Goal: Task Accomplishment & Management: Complete application form

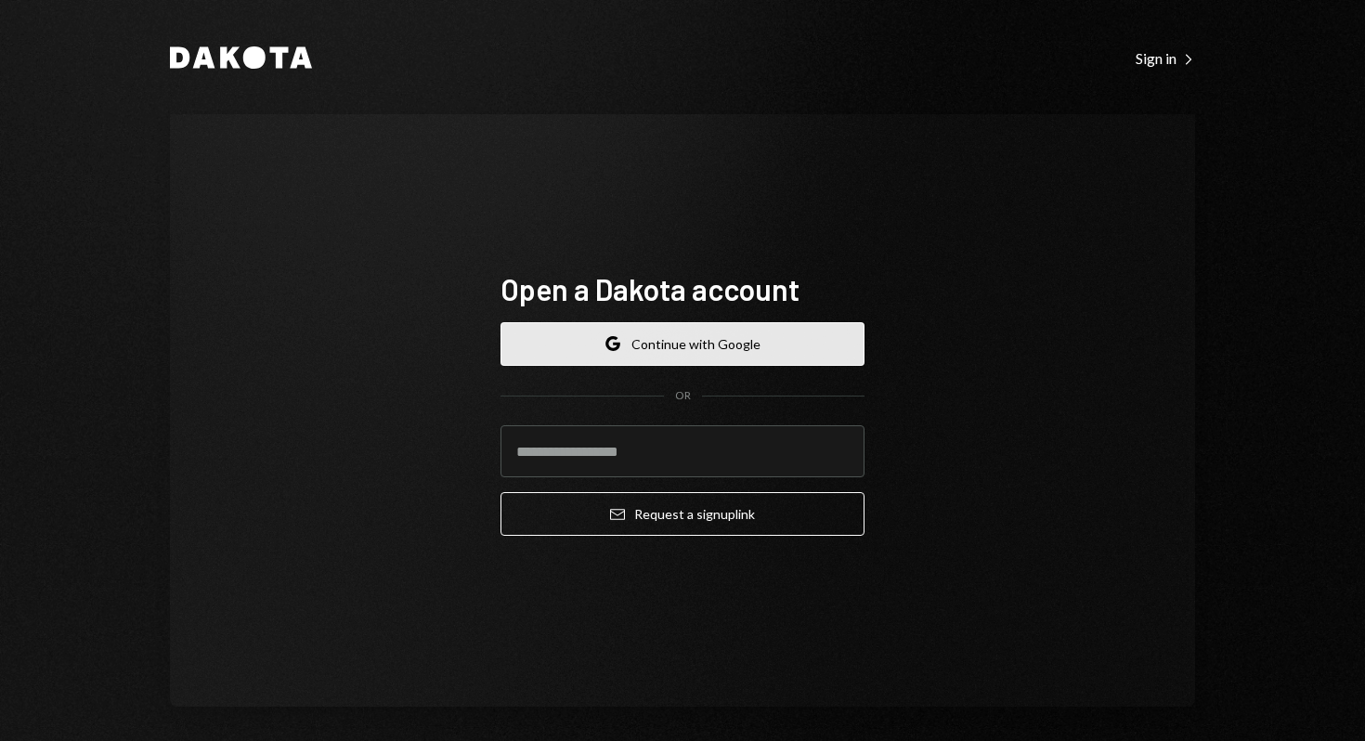
click at [698, 339] on button "Google Continue with Google" at bounding box center [682, 344] width 364 height 44
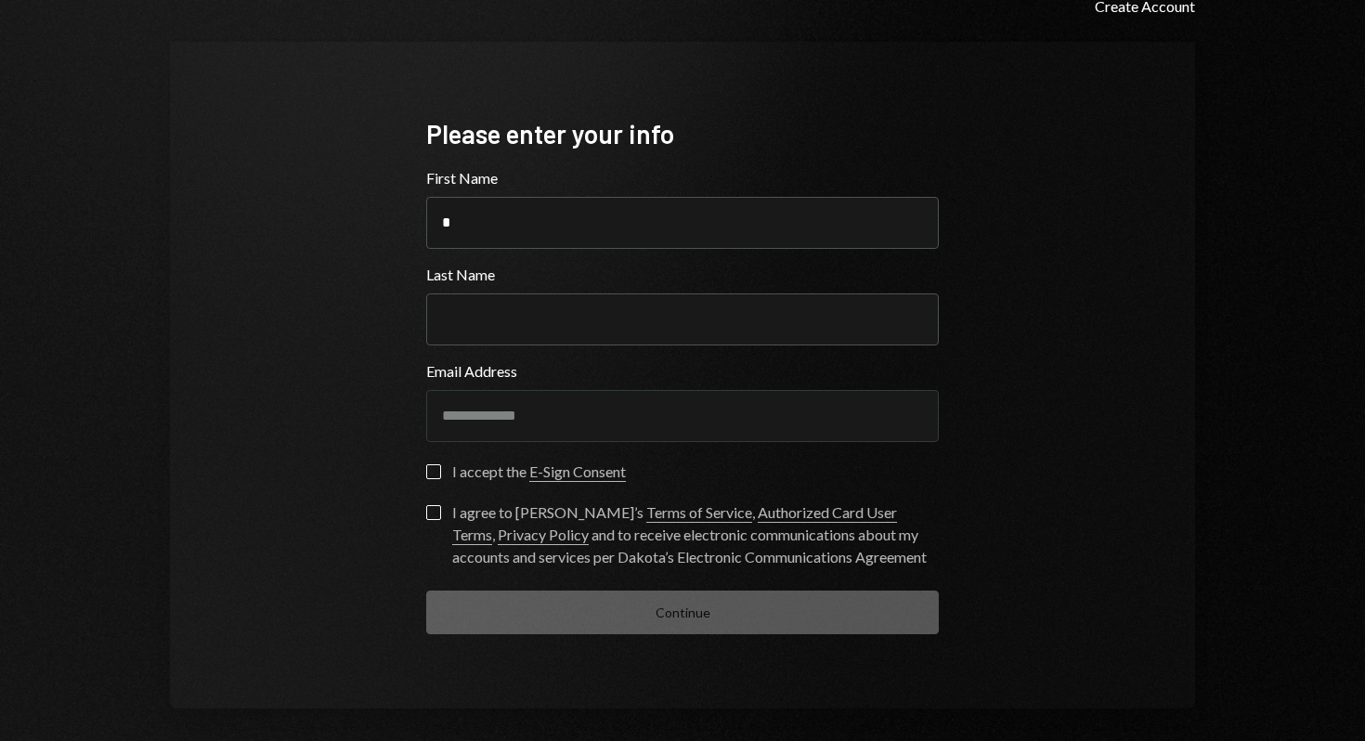
scroll to position [81, 0]
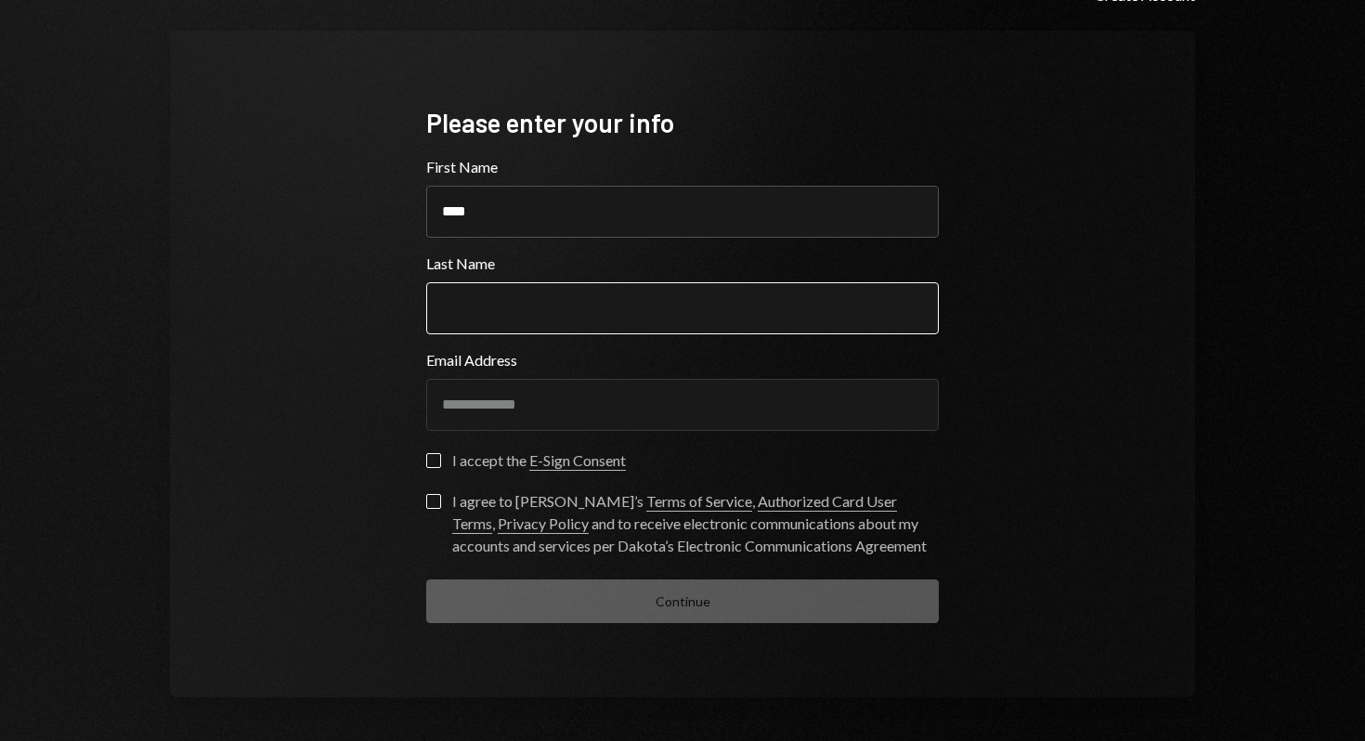
type input "****"
click at [452, 316] on input "Last Name" at bounding box center [682, 308] width 513 height 52
type input "*********"
click at [426, 462] on button "I accept the E-Sign Consent" at bounding box center [433, 460] width 15 height 15
click at [426, 500] on button "I agree to [PERSON_NAME]’s Terms of Service , Authorized Card User Terms , Priv…" at bounding box center [433, 501] width 15 height 15
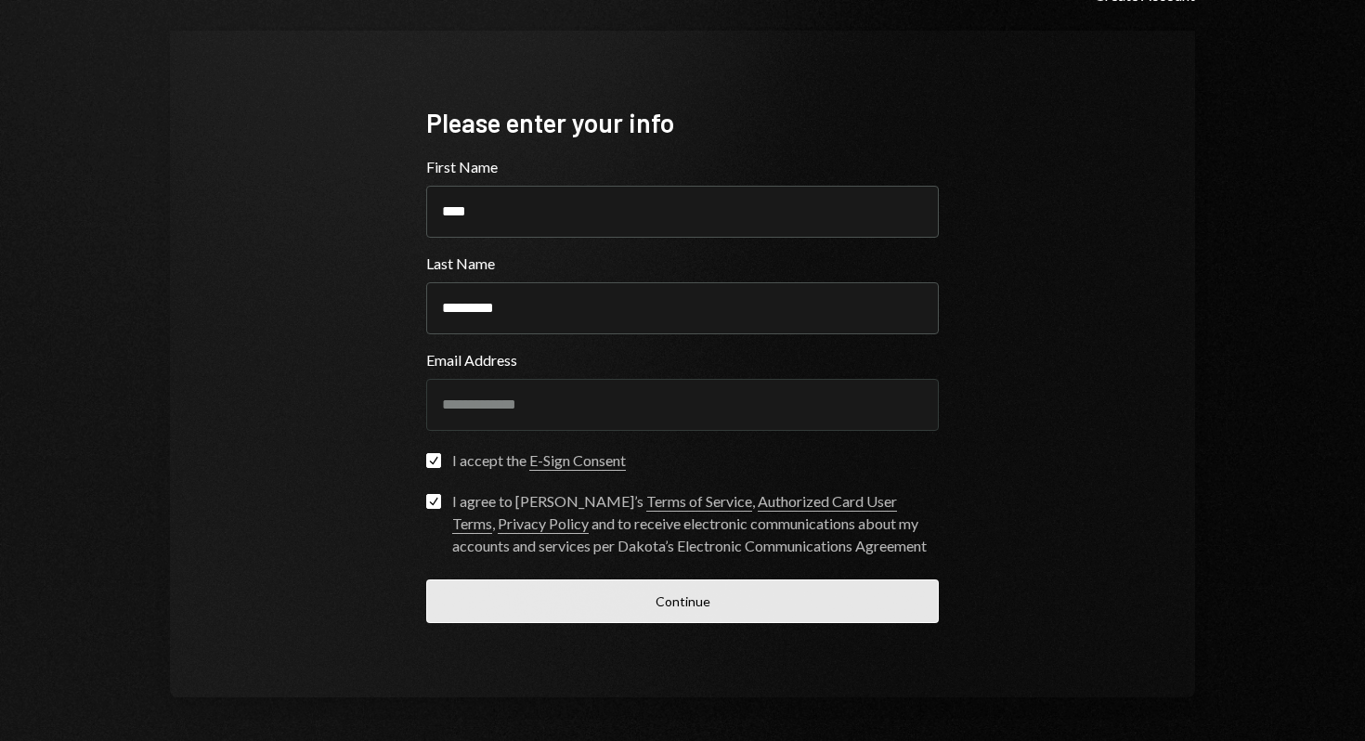
click at [610, 599] on button "Continue" at bounding box center [682, 601] width 513 height 44
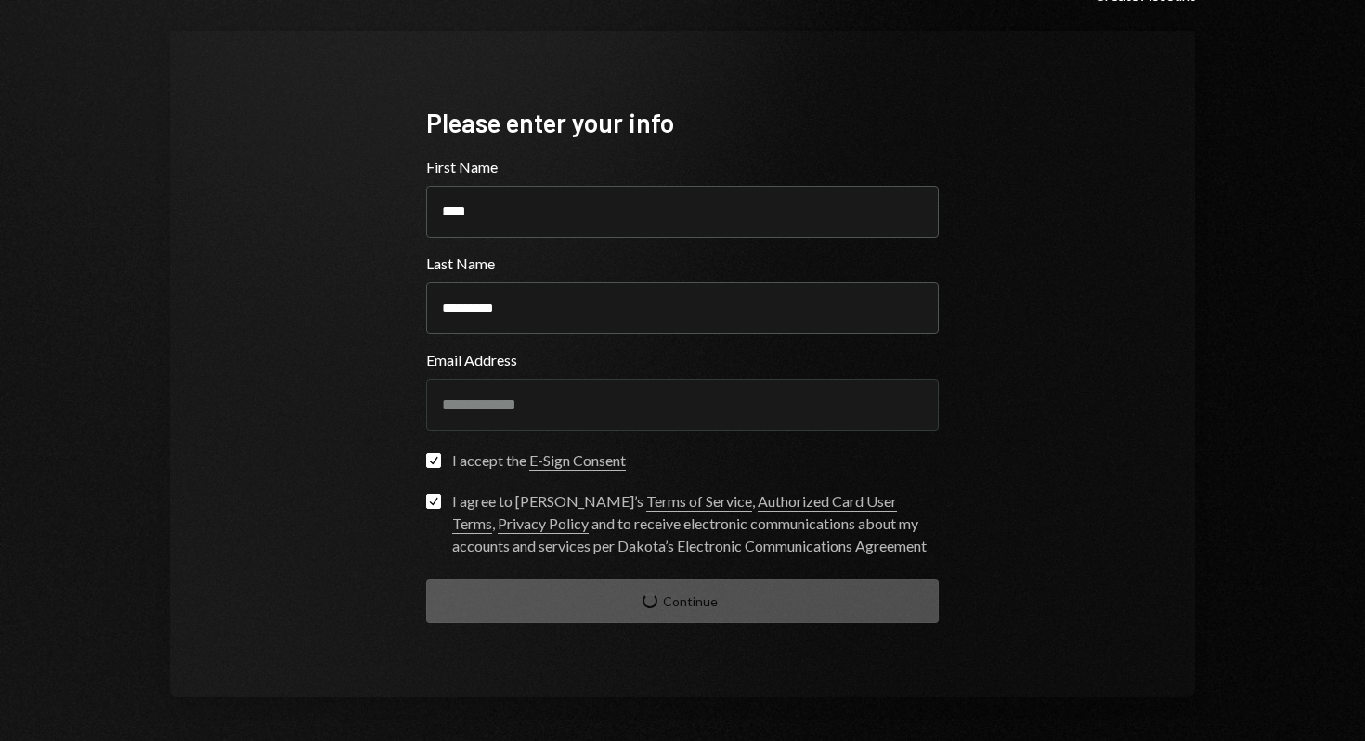
scroll to position [7, 0]
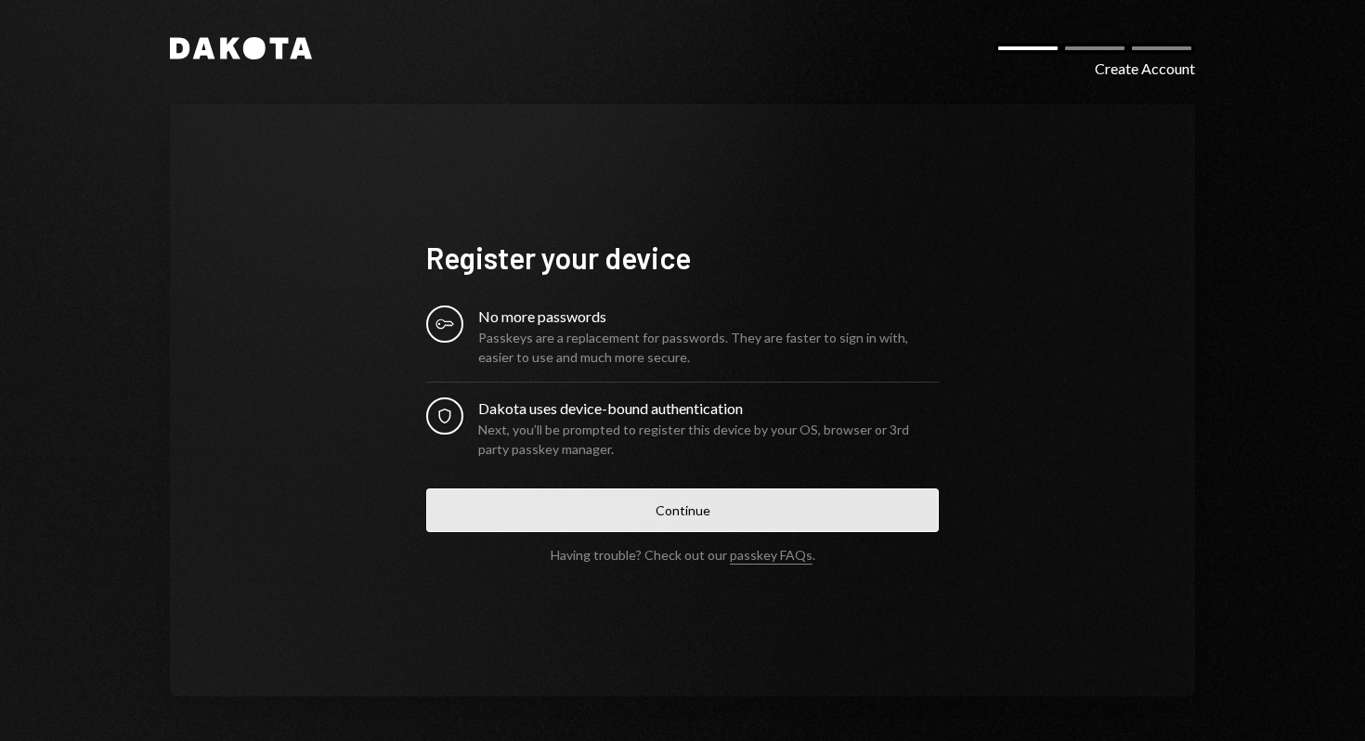
click at [611, 512] on button "Continue" at bounding box center [682, 510] width 513 height 44
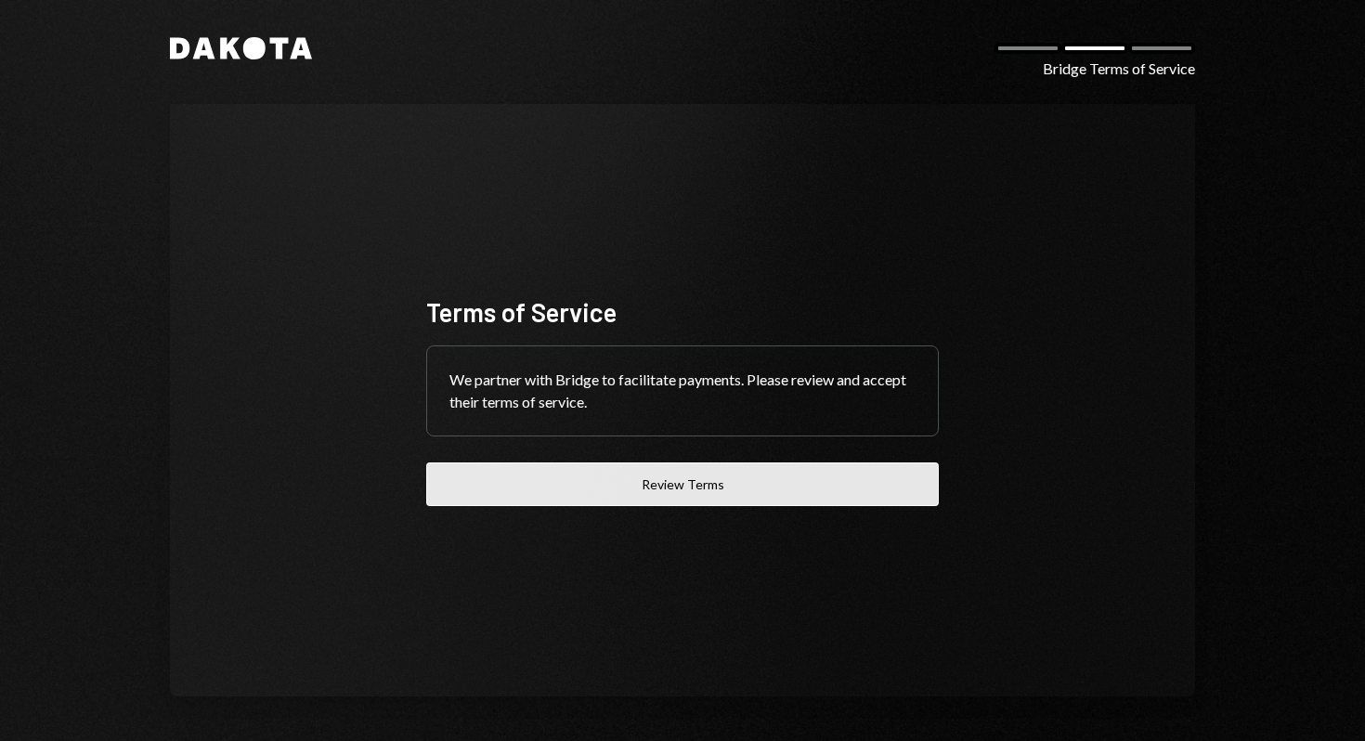
click at [703, 486] on button "Review Terms" at bounding box center [682, 484] width 513 height 44
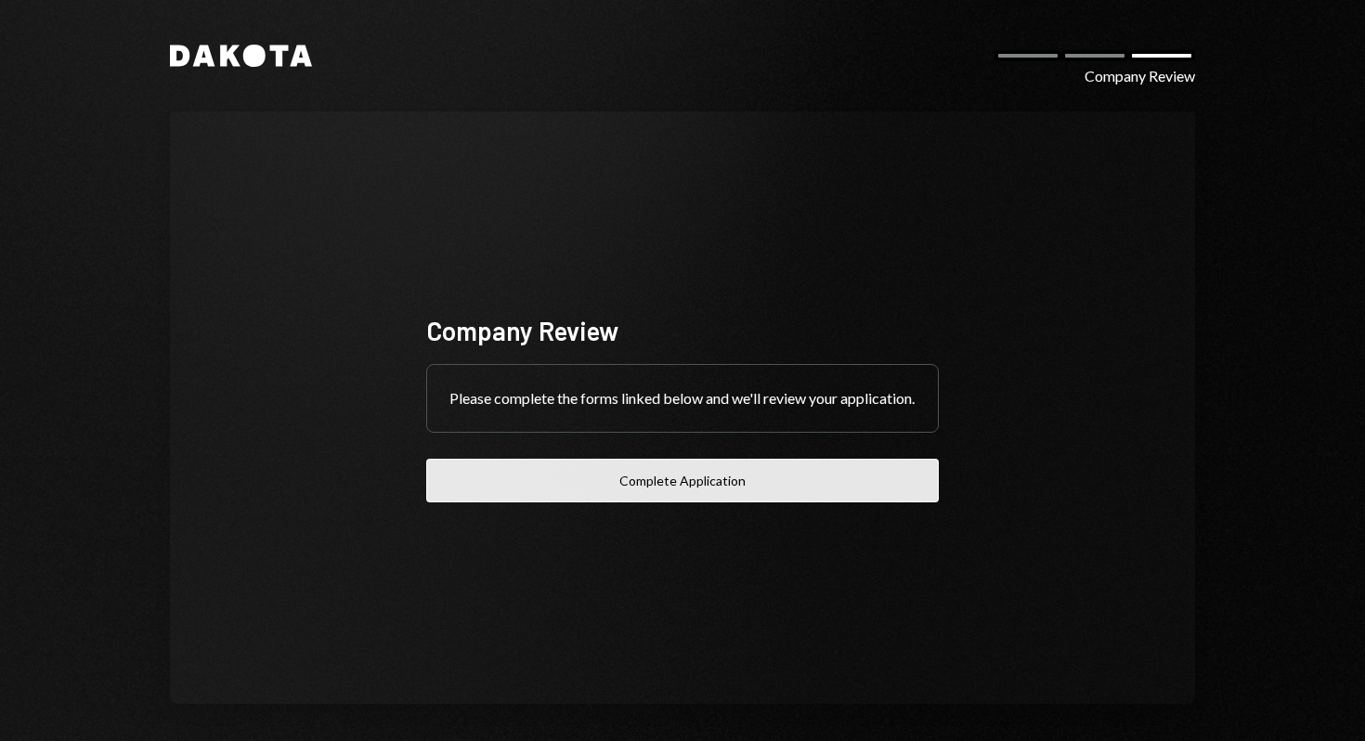
click at [750, 496] on button "Complete Application" at bounding box center [682, 481] width 513 height 44
click at [669, 490] on button "Complete Application" at bounding box center [682, 481] width 513 height 44
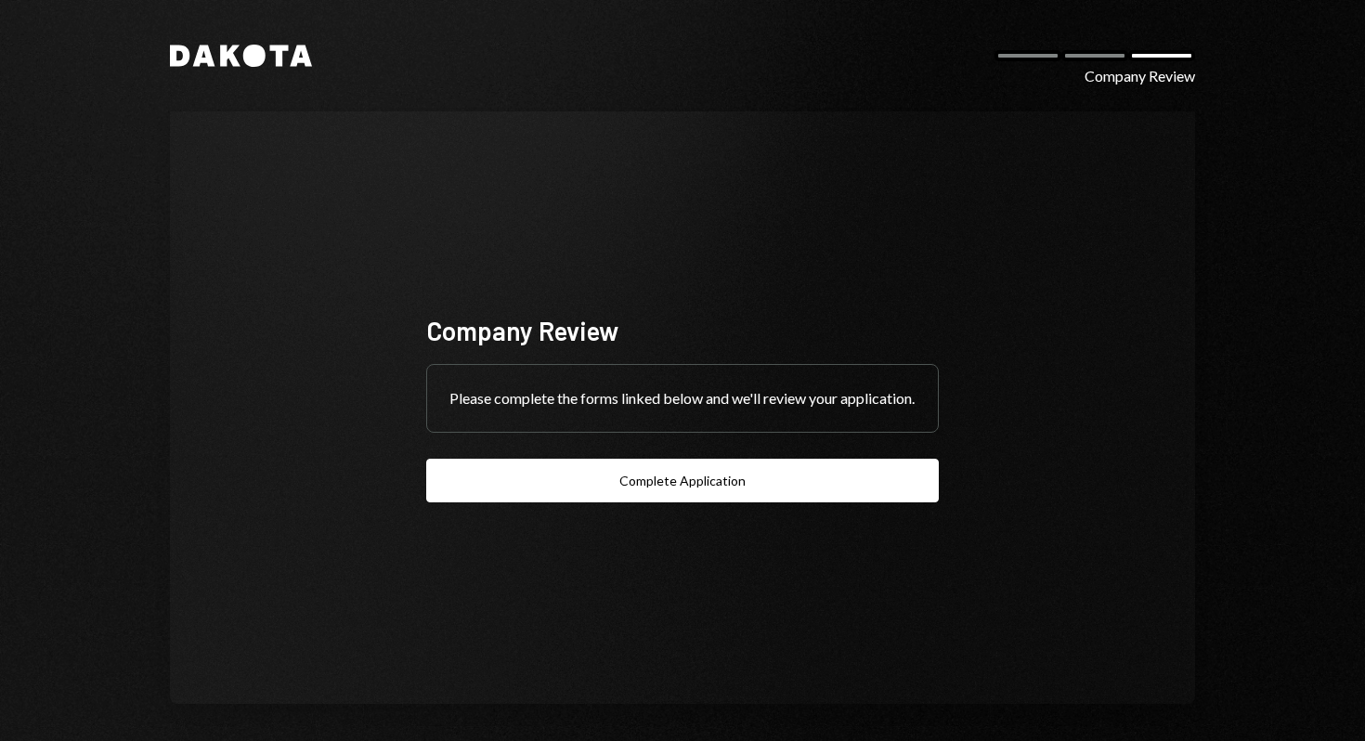
click at [669, 382] on div "Please complete the forms linked below and we'll review your application." at bounding box center [682, 398] width 511 height 67
click at [1087, 61] on div "Dakota Company Review" at bounding box center [682, 56] width 1025 height 22
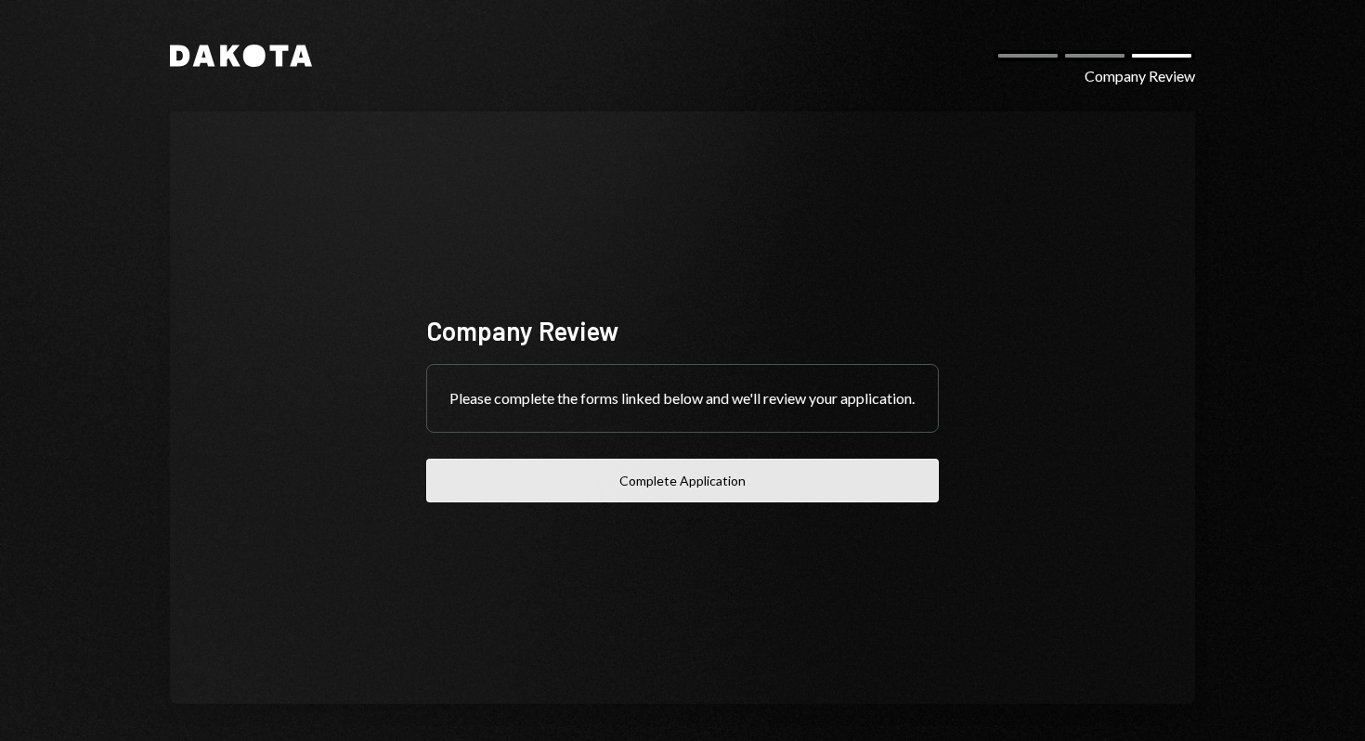
click at [676, 486] on button "Complete Application" at bounding box center [682, 481] width 513 height 44
